Goal: Task Accomplishment & Management: Manage account settings

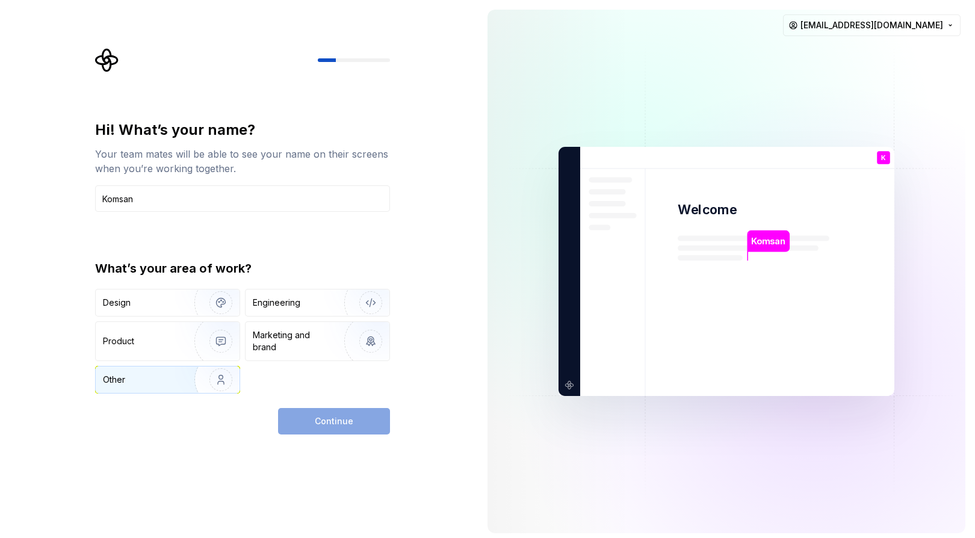
type input "Komsan"
click at [148, 384] on div "Other" at bounding box center [138, 380] width 70 height 12
click at [340, 415] on span "Continue" at bounding box center [334, 421] width 39 height 12
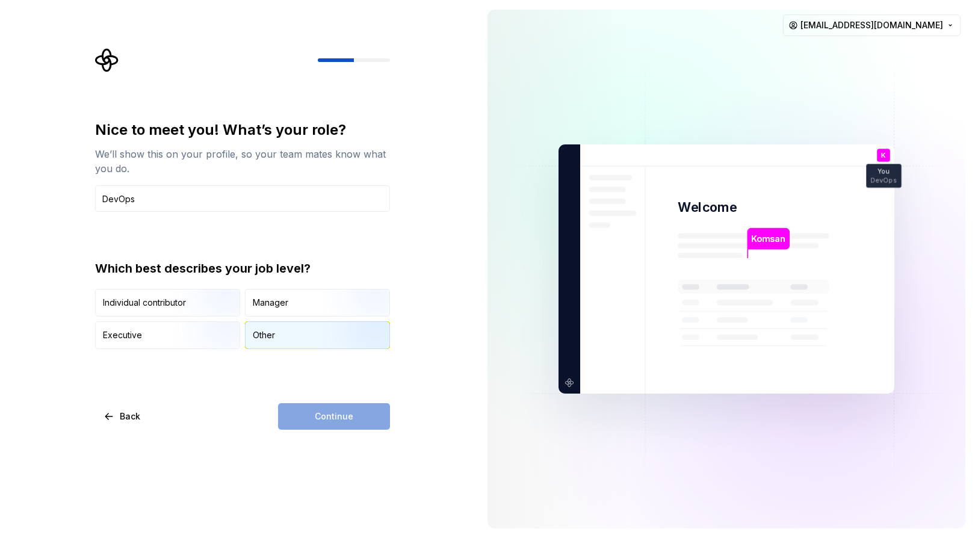
type input "DevOps"
click at [326, 338] on img "button" at bounding box center [360, 350] width 77 height 81
click at [376, 419] on button "Continue" at bounding box center [334, 416] width 112 height 26
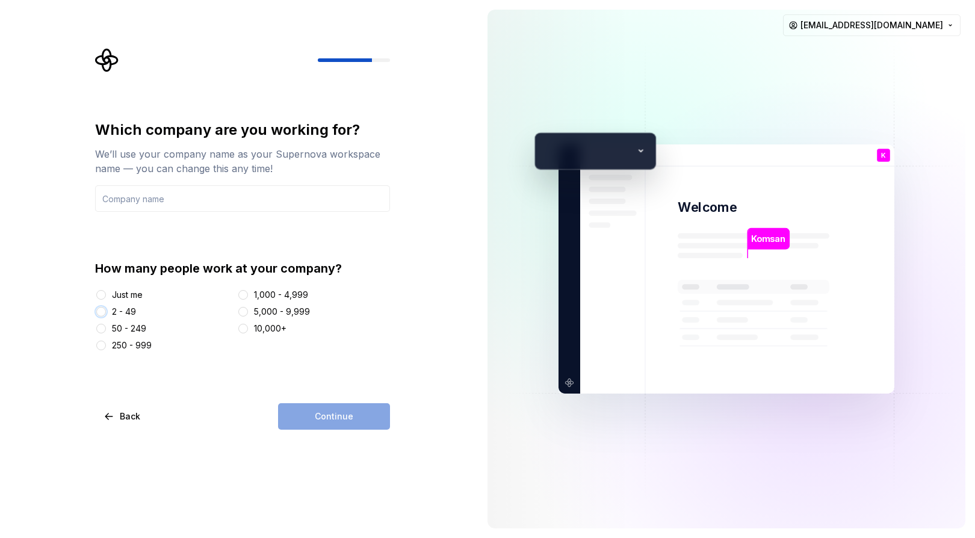
click at [99, 309] on button "2 - 49" at bounding box center [101, 312] width 10 height 10
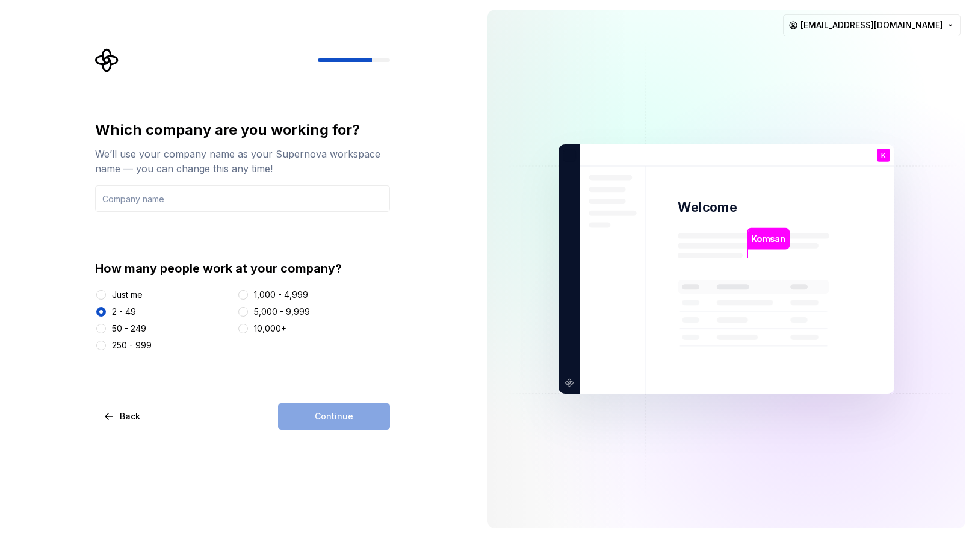
click at [353, 424] on div "Continue" at bounding box center [334, 416] width 112 height 26
click at [346, 194] on input "text" at bounding box center [242, 198] width 295 height 26
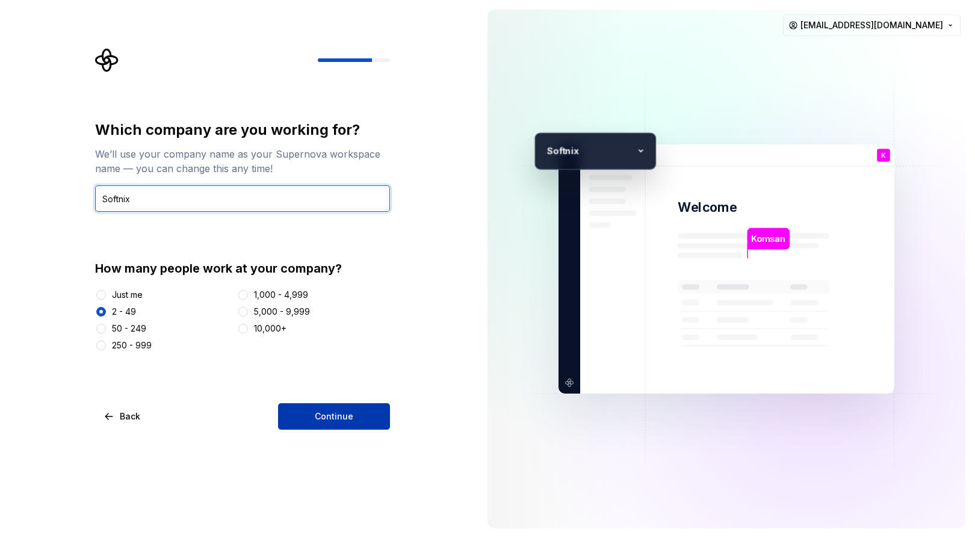
type input "Softnix"
click at [364, 414] on button "Continue" at bounding box center [334, 416] width 112 height 26
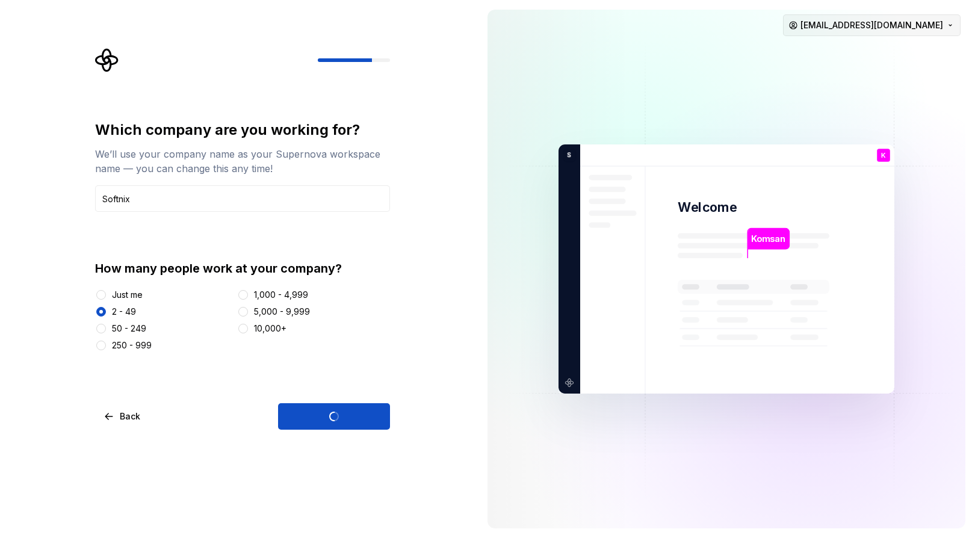
click at [957, 25] on html "Which company are you working for? We’ll use your company name as your Supernov…" at bounding box center [487, 269] width 975 height 538
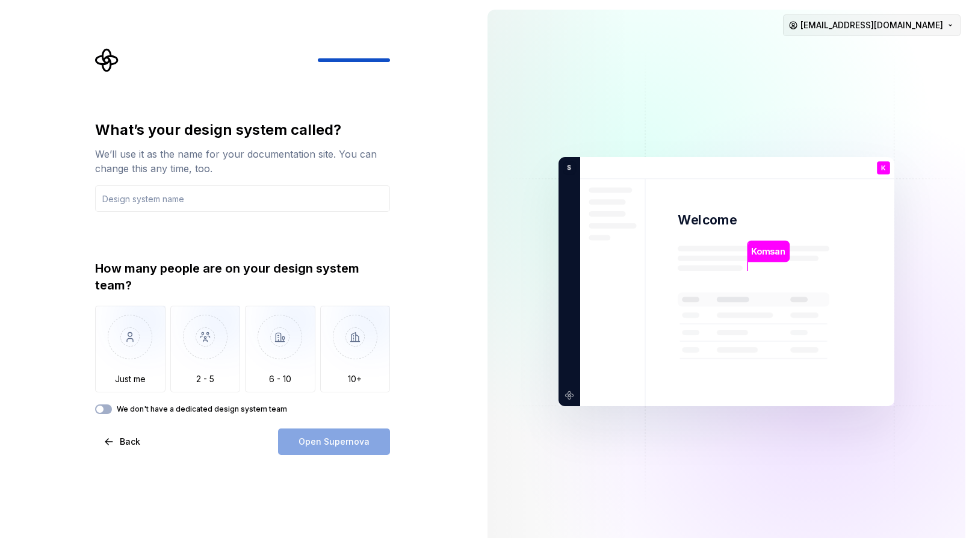
click at [897, 22] on html "What’s your design system called? We’ll use it as the name for your documentati…" at bounding box center [487, 269] width 975 height 538
click at [898, 72] on div "Delete account" at bounding box center [907, 76] width 114 height 12
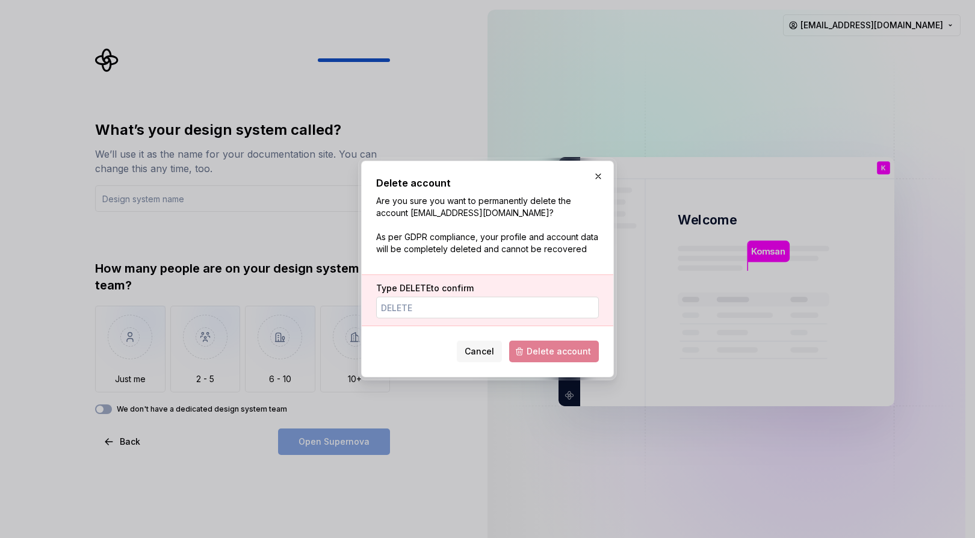
click at [491, 311] on input "Type DELETE to confirm" at bounding box center [487, 308] width 223 height 22
click at [573, 347] on span "Delete account" at bounding box center [559, 352] width 64 height 12
click at [485, 309] on input "DELETE" at bounding box center [487, 308] width 223 height 22
type input "DELETE"
click at [552, 349] on span "Delete account" at bounding box center [559, 352] width 64 height 12
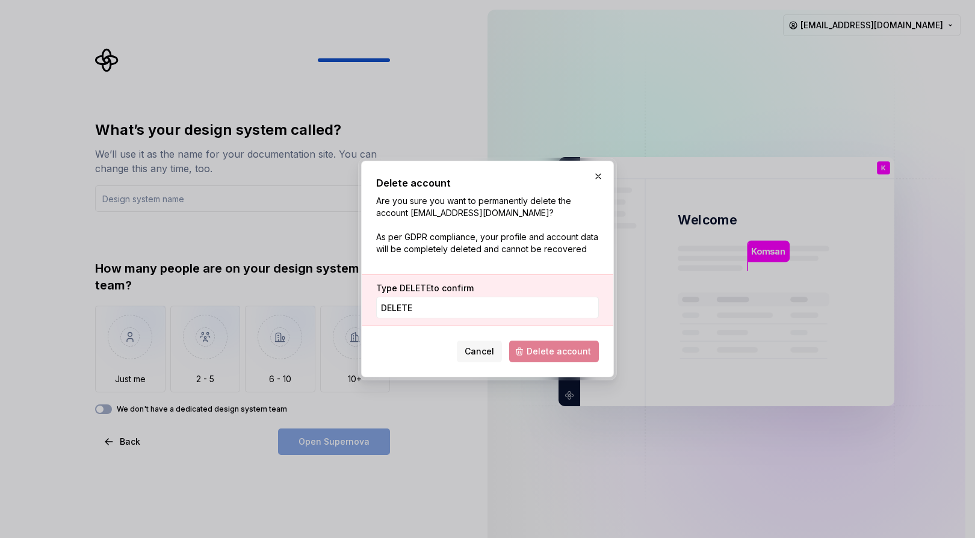
click at [419, 281] on div "Type DELETE to confirm DELETE" at bounding box center [488, 301] width 252 height 52
click at [417, 289] on span "DELETE" at bounding box center [415, 288] width 31 height 10
click at [417, 297] on input "DELETE" at bounding box center [487, 308] width 223 height 22
click at [417, 289] on span "DELETE" at bounding box center [415, 288] width 31 height 10
click at [417, 297] on input "DELETE" at bounding box center [487, 308] width 223 height 22
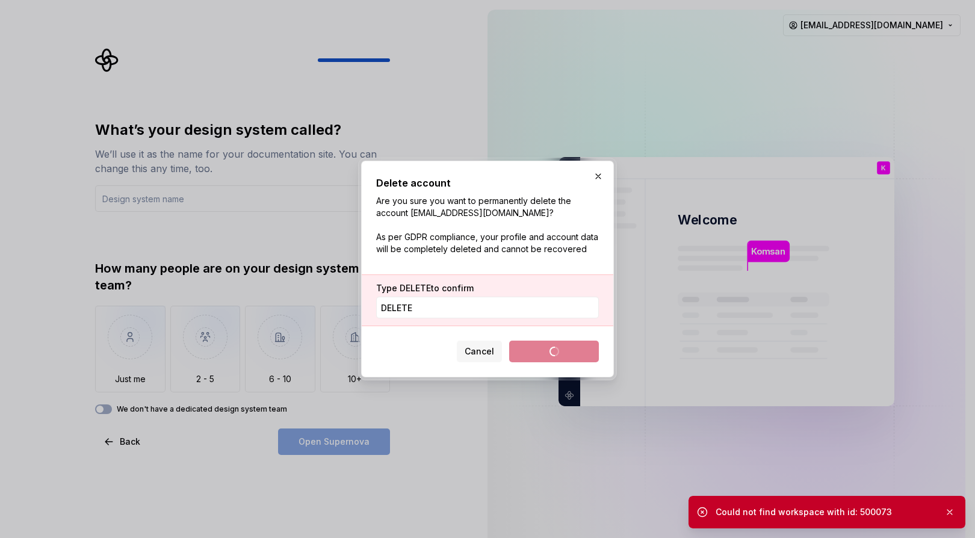
click at [417, 289] on span "DELETE" at bounding box center [415, 288] width 31 height 10
click at [417, 297] on input "DELETE" at bounding box center [487, 308] width 223 height 22
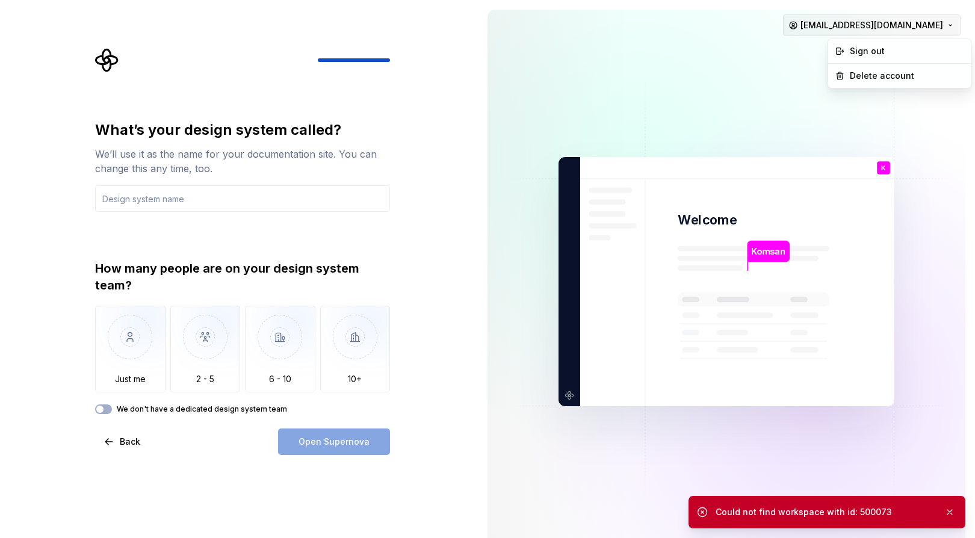
click at [895, 23] on html "What’s your design system called? We’ll use it as the name for your documentati…" at bounding box center [487, 269] width 975 height 538
click at [890, 73] on div "Delete account" at bounding box center [907, 76] width 114 height 12
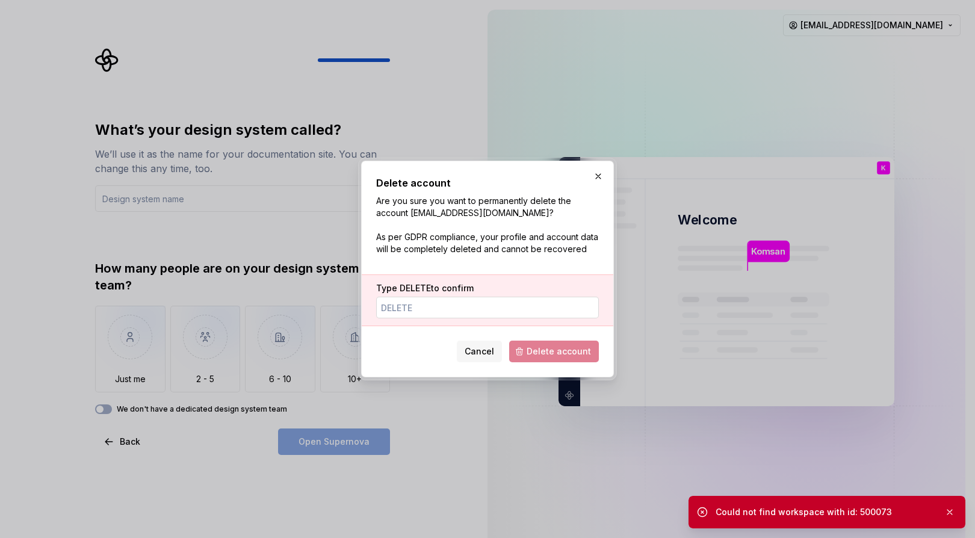
click at [402, 306] on input "Type DELETE to confirm" at bounding box center [487, 308] width 223 height 22
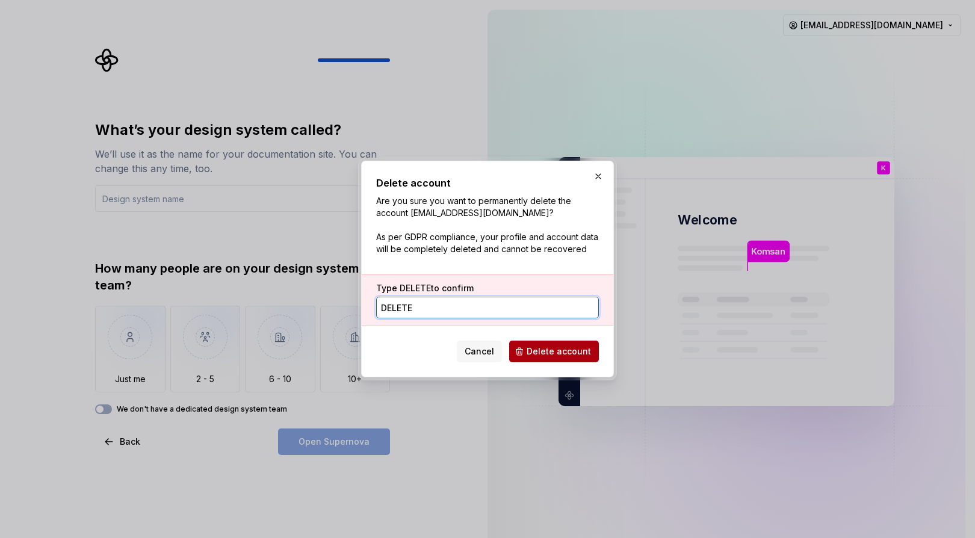
type input "DELETE"
click at [558, 353] on span "Delete account" at bounding box center [559, 352] width 64 height 12
